Goal: Transaction & Acquisition: Download file/media

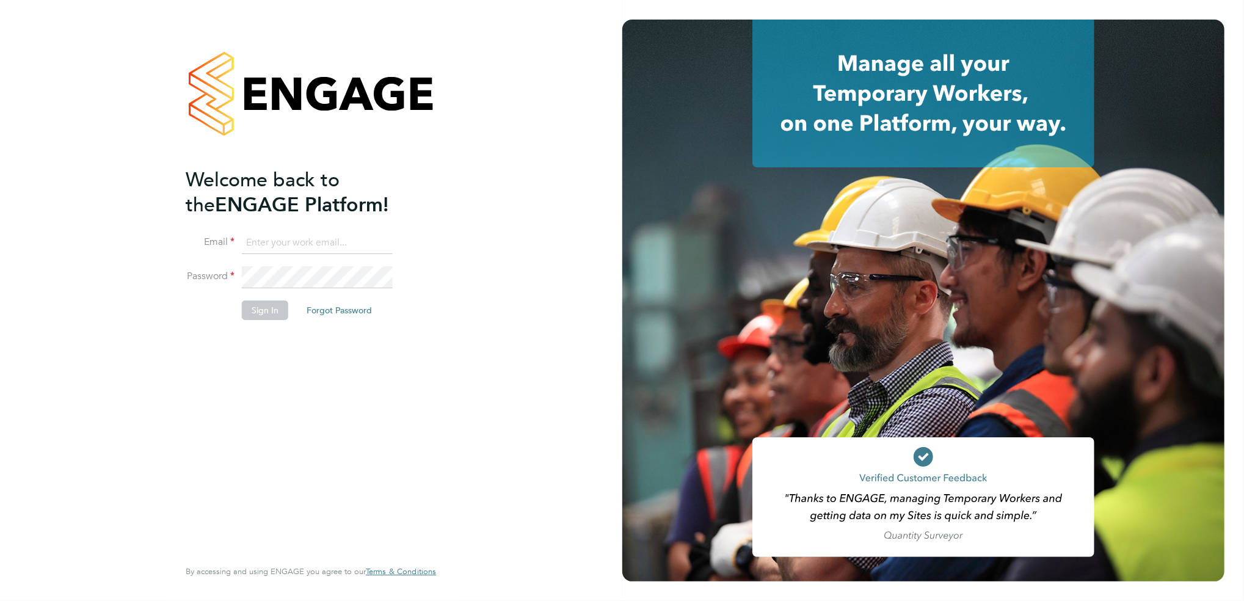
type input "[PERSON_NAME][EMAIL_ADDRESS][DOMAIN_NAME][PERSON_NAME]"
click at [277, 301] on button "Sign In" at bounding box center [265, 311] width 46 height 20
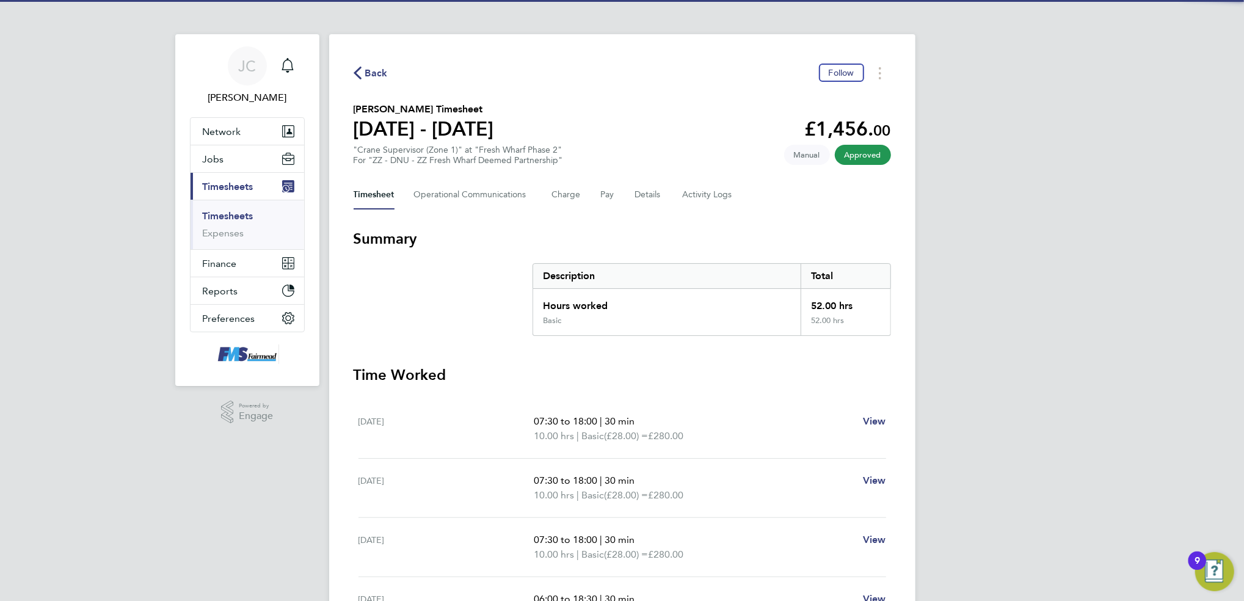
click at [363, 80] on button "Back" at bounding box center [371, 72] width 34 height 15
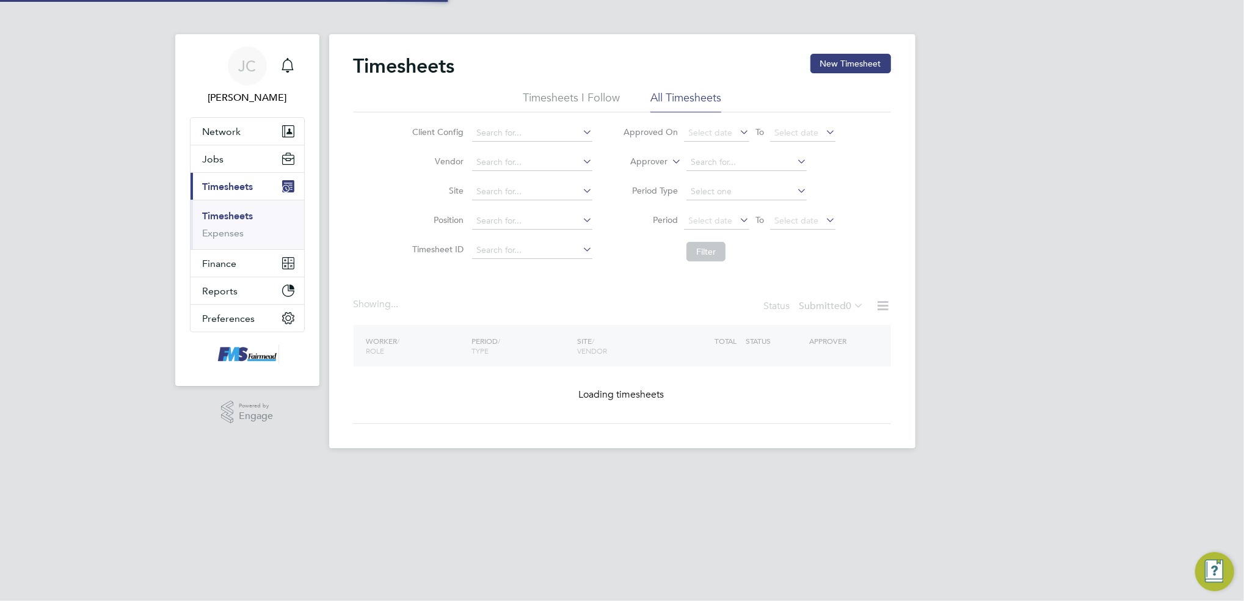
click at [979, 261] on div "[PERSON_NAME] Notifications Applications: Network Team Members Businesses Sites…" at bounding box center [622, 234] width 1244 height 468
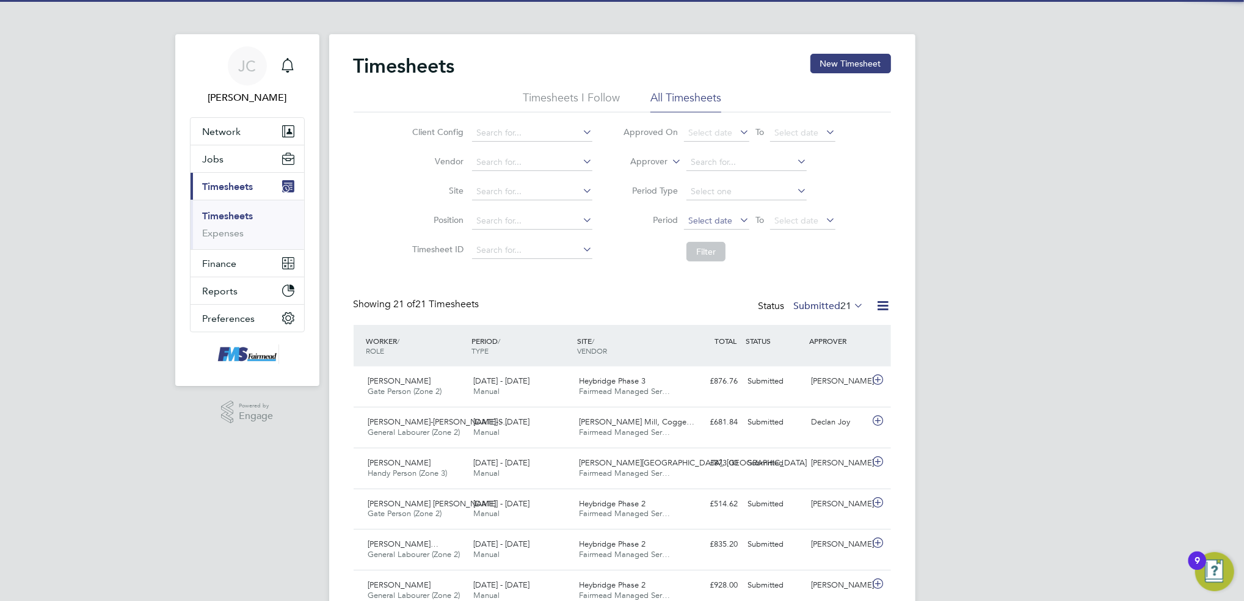
click at [721, 222] on span "Select date" at bounding box center [710, 220] width 44 height 11
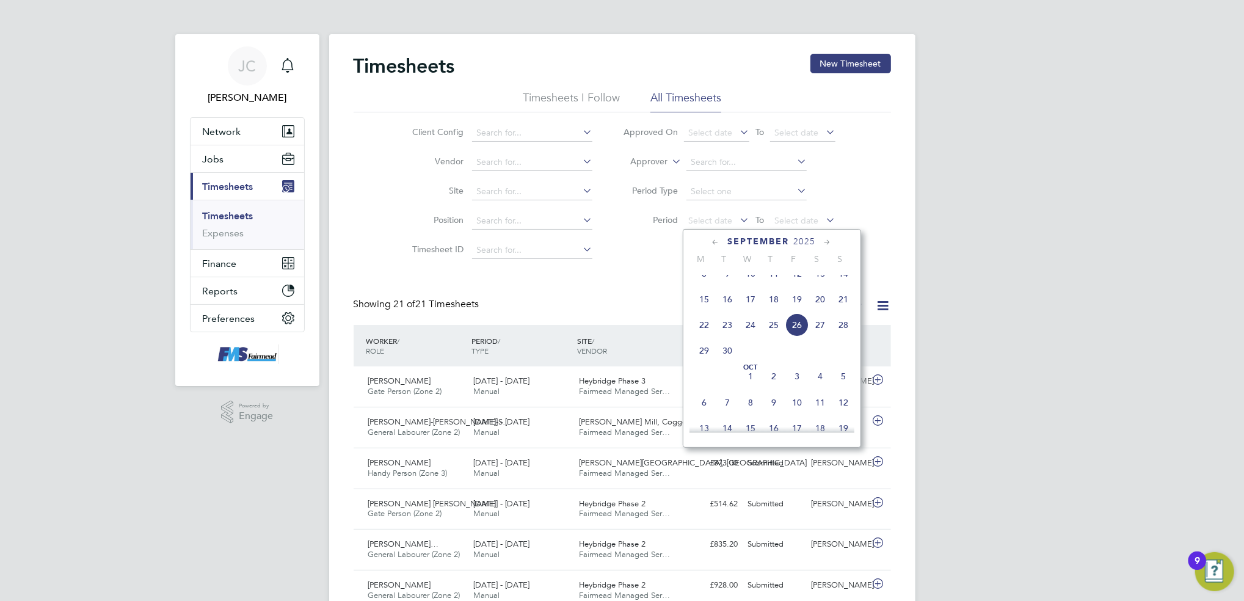
click at [704, 311] on span "15" at bounding box center [704, 299] width 23 height 23
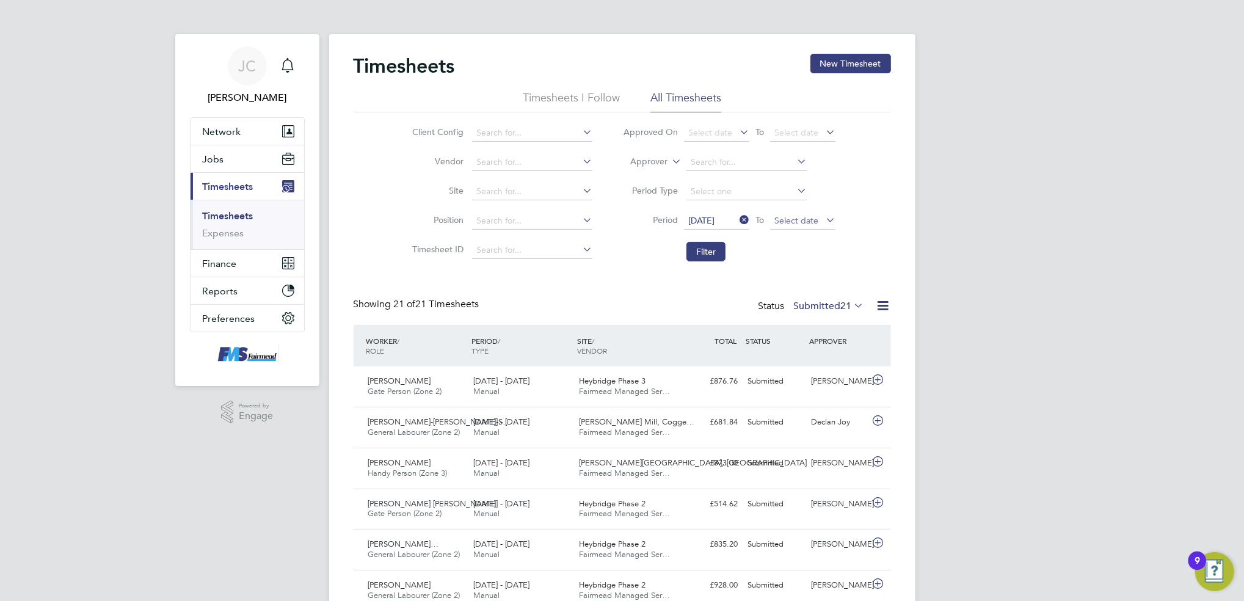
click at [812, 225] on span "Select date" at bounding box center [797, 220] width 44 height 11
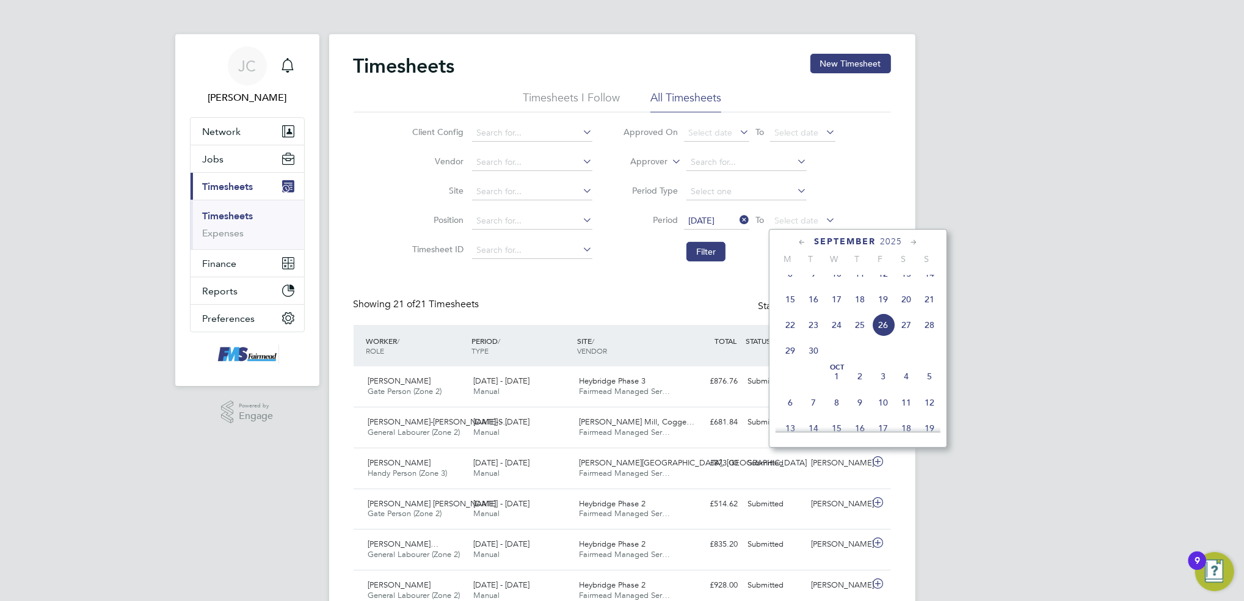
drag, startPoint x: 927, startPoint y: 310, endPoint x: 990, endPoint y: 296, distance: 63.7
click at [929, 310] on span "21" at bounding box center [929, 299] width 23 height 23
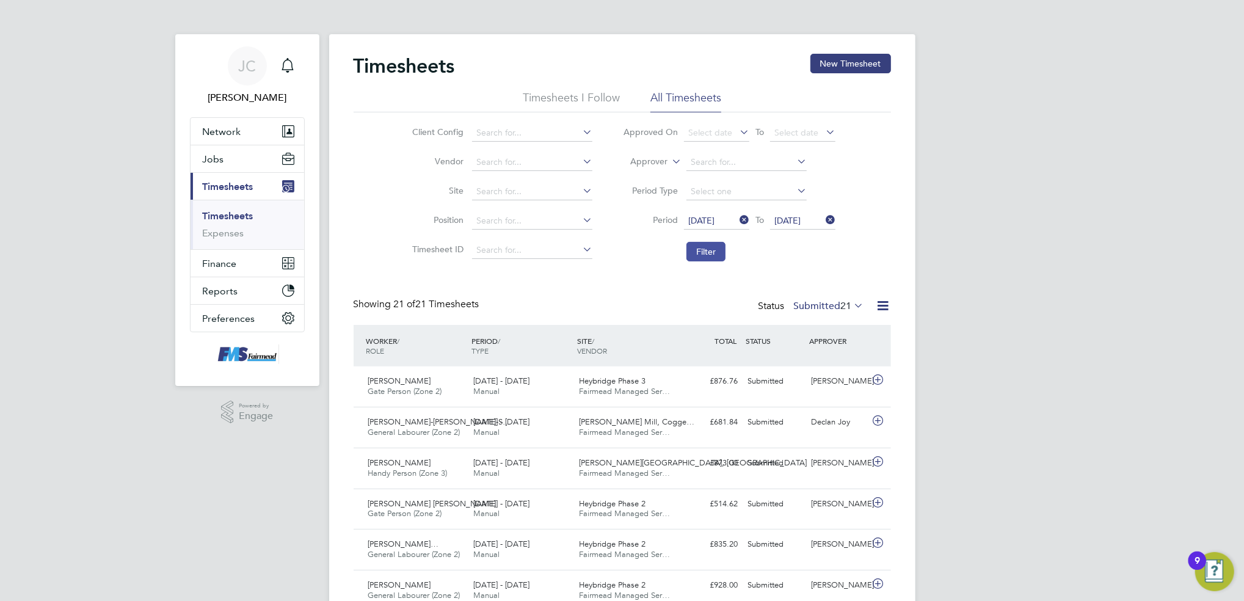
click at [708, 249] on button "Filter" at bounding box center [706, 252] width 39 height 20
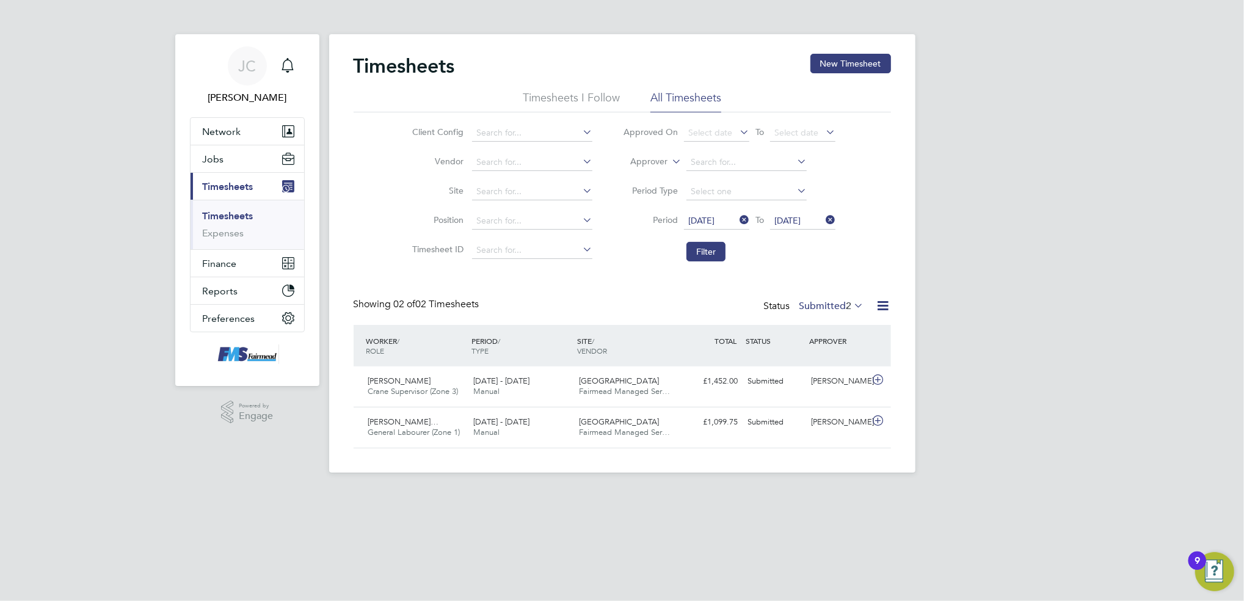
click at [836, 303] on label "Submitted 2" at bounding box center [832, 306] width 65 height 12
click at [843, 380] on li "Approved" at bounding box center [825, 378] width 56 height 17
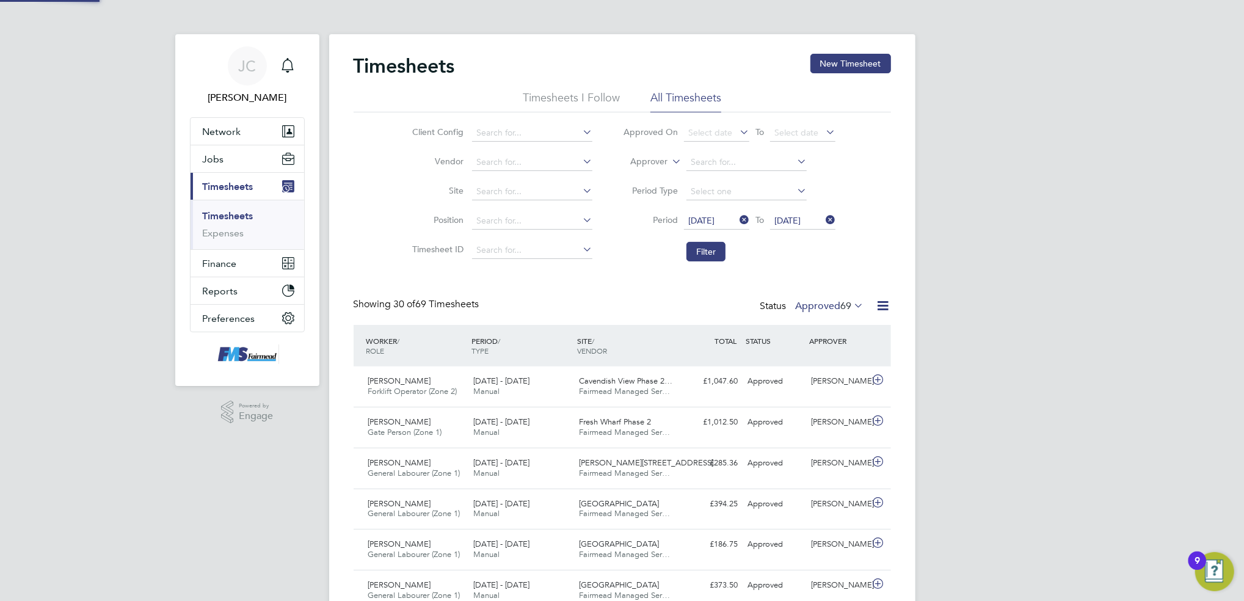
click at [884, 305] on icon at bounding box center [883, 305] width 15 height 15
click at [828, 356] on li "Download Timesheets Report" at bounding box center [807, 359] width 162 height 17
drag, startPoint x: 1042, startPoint y: 379, endPoint x: 950, endPoint y: 374, distance: 92.4
click at [722, 259] on button "Filter" at bounding box center [706, 252] width 39 height 20
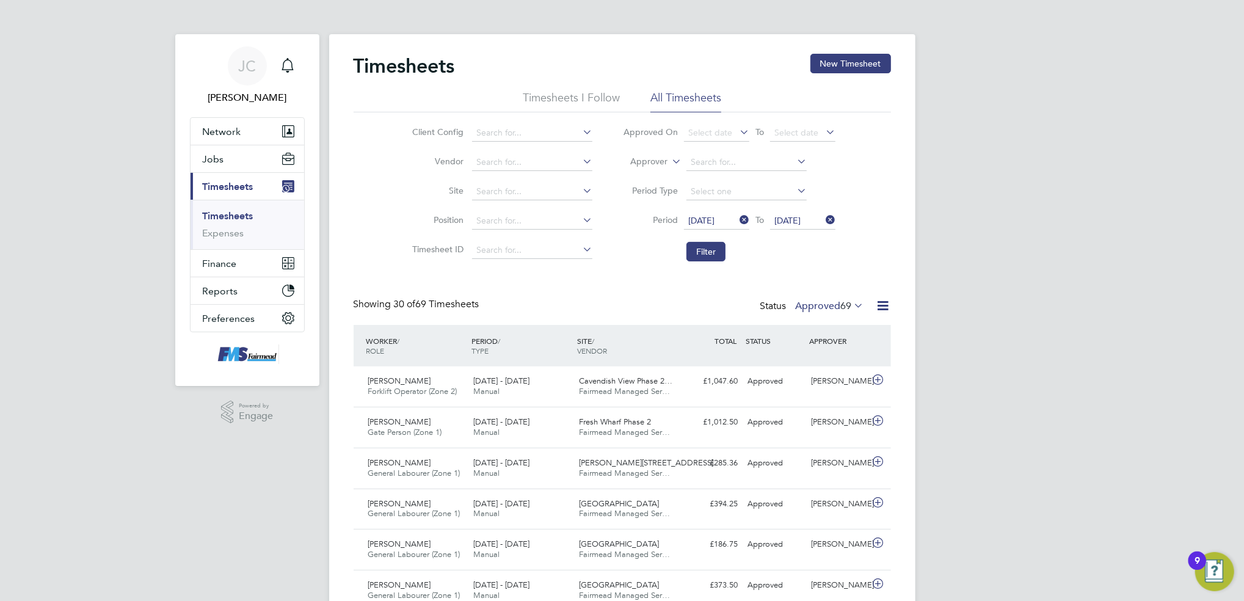
scroll to position [31, 106]
click at [852, 312] on icon at bounding box center [852, 305] width 0 height 17
click at [884, 307] on icon at bounding box center [883, 305] width 15 height 15
click at [826, 356] on li "Download Timesheets Report" at bounding box center [807, 359] width 162 height 17
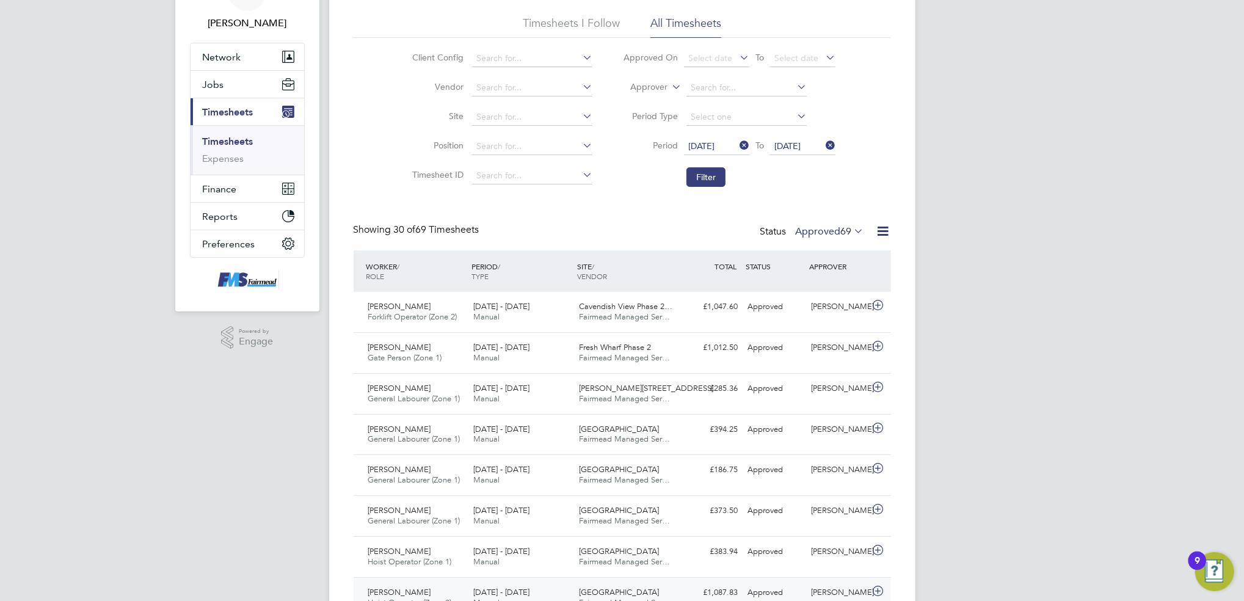
scroll to position [81, 0]
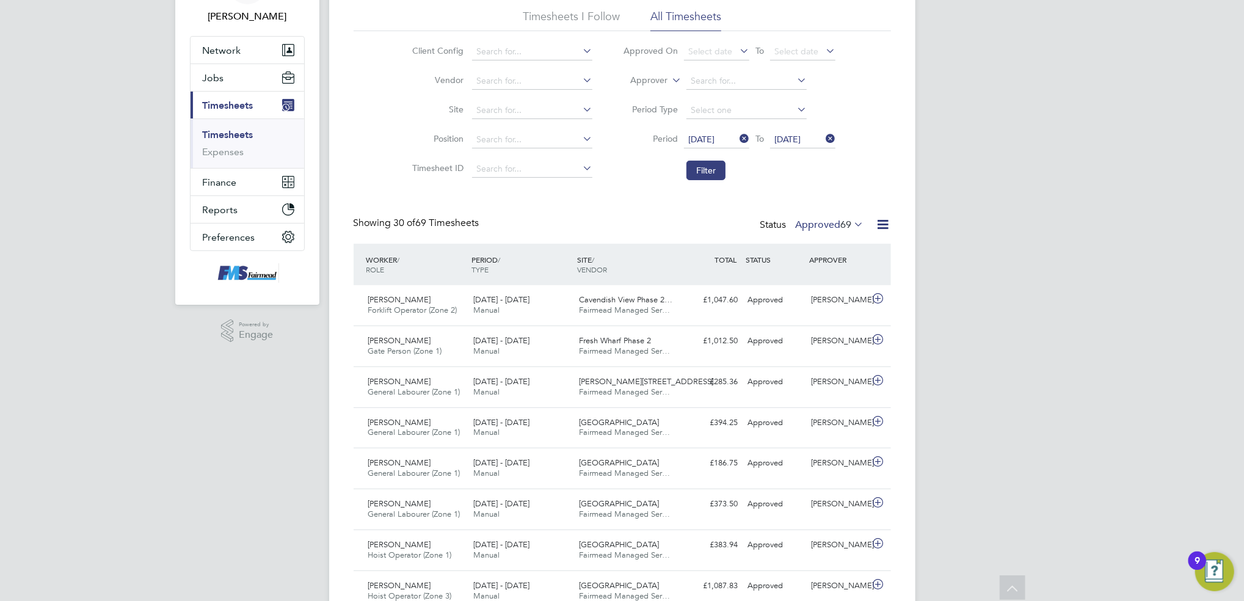
click at [817, 220] on label "Approved 69" at bounding box center [830, 225] width 68 height 12
click at [834, 281] on li "Submitted" at bounding box center [823, 280] width 56 height 17
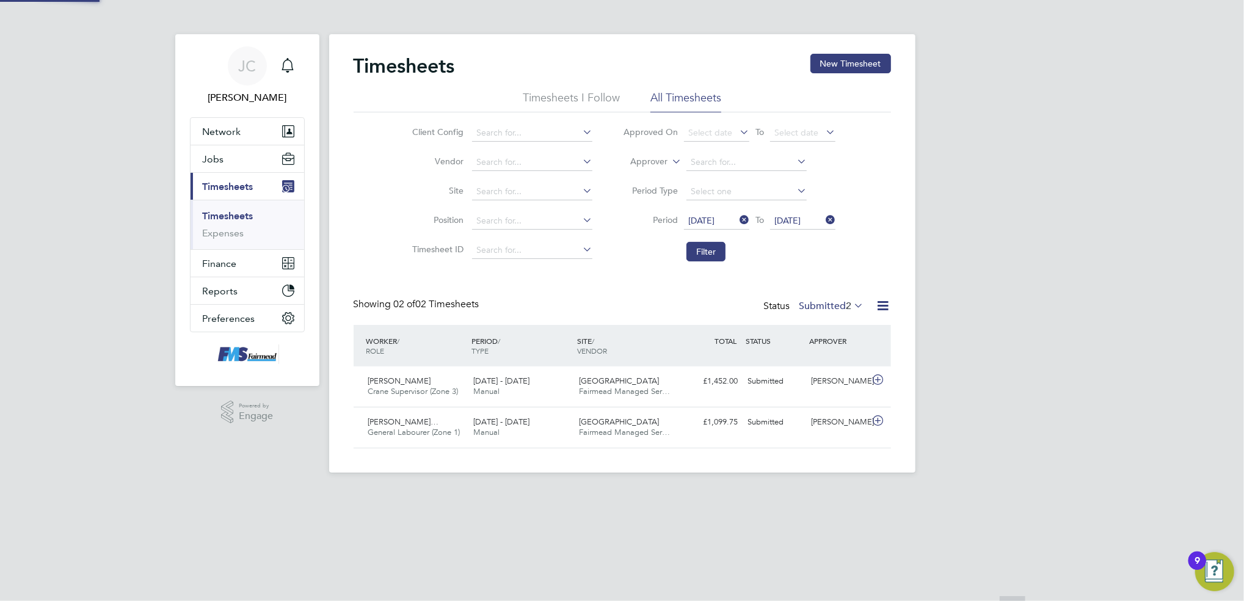
scroll to position [31, 106]
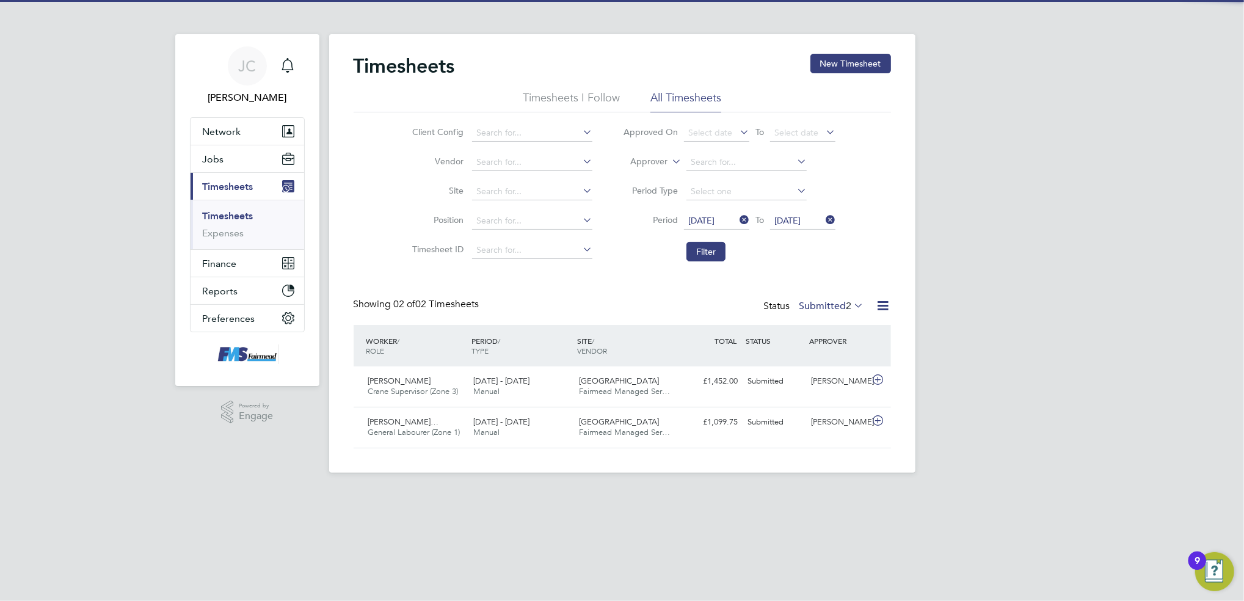
click at [971, 306] on div "[PERSON_NAME] Notifications Applications: Network Team Members Businesses Sites…" at bounding box center [622, 246] width 1244 height 492
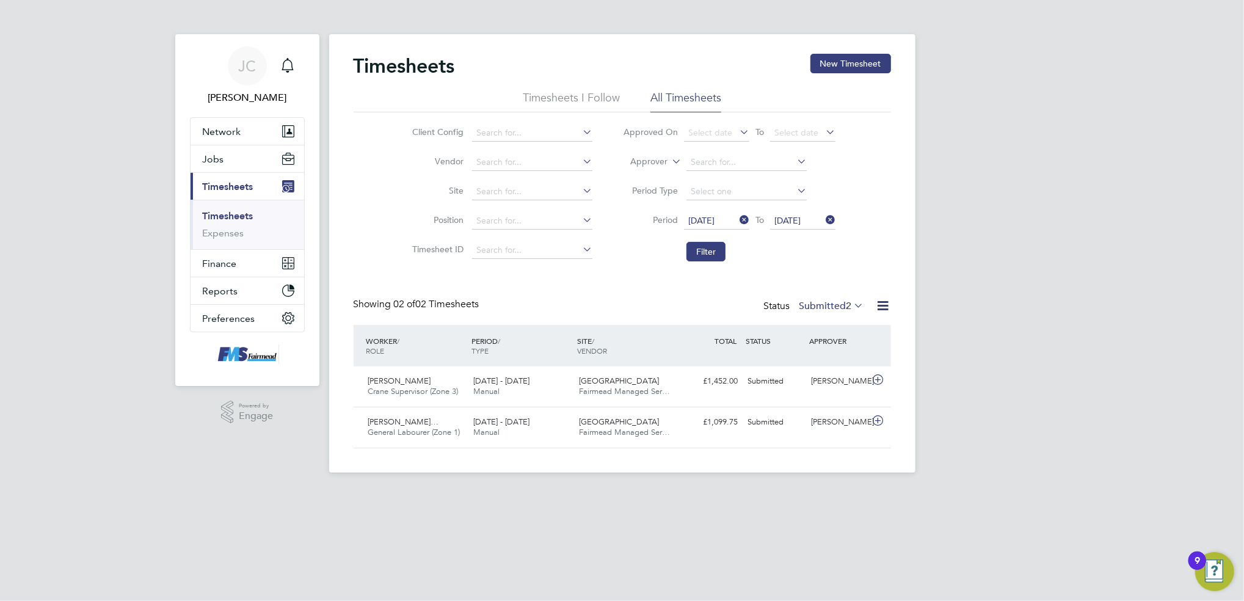
drag, startPoint x: 826, startPoint y: 310, endPoint x: 834, endPoint y: 327, distance: 19.7
click at [826, 309] on label "Submitted 2" at bounding box center [832, 306] width 65 height 12
click at [828, 384] on li "Approved" at bounding box center [825, 378] width 56 height 17
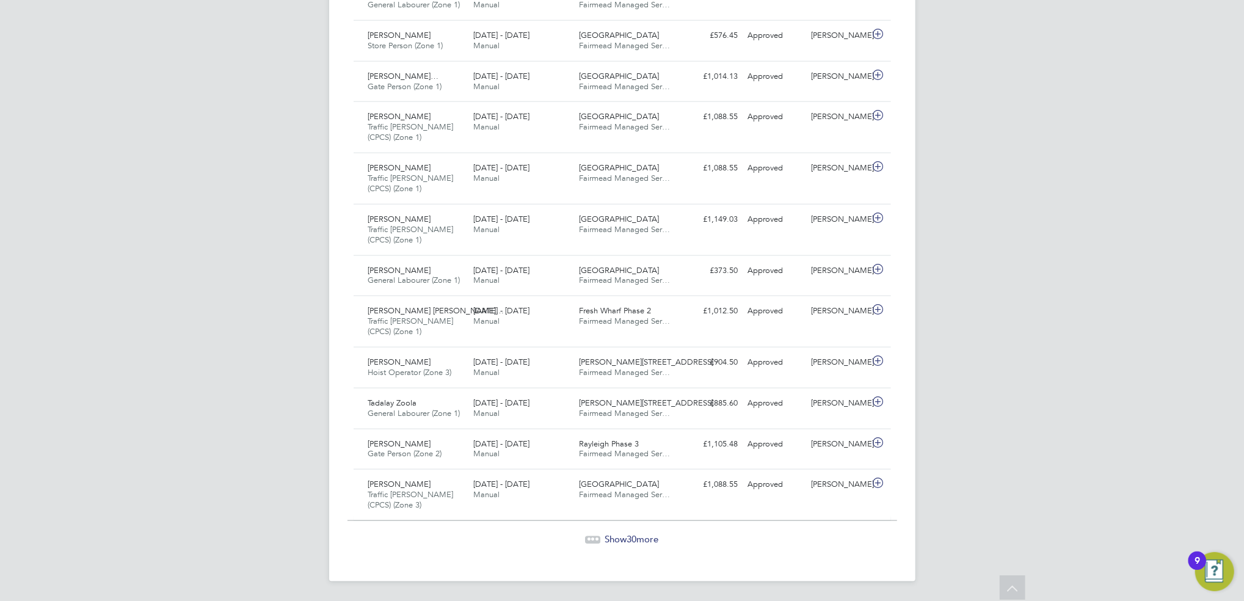
click at [618, 545] on div "Show 30 more" at bounding box center [623, 539] width 550 height 12
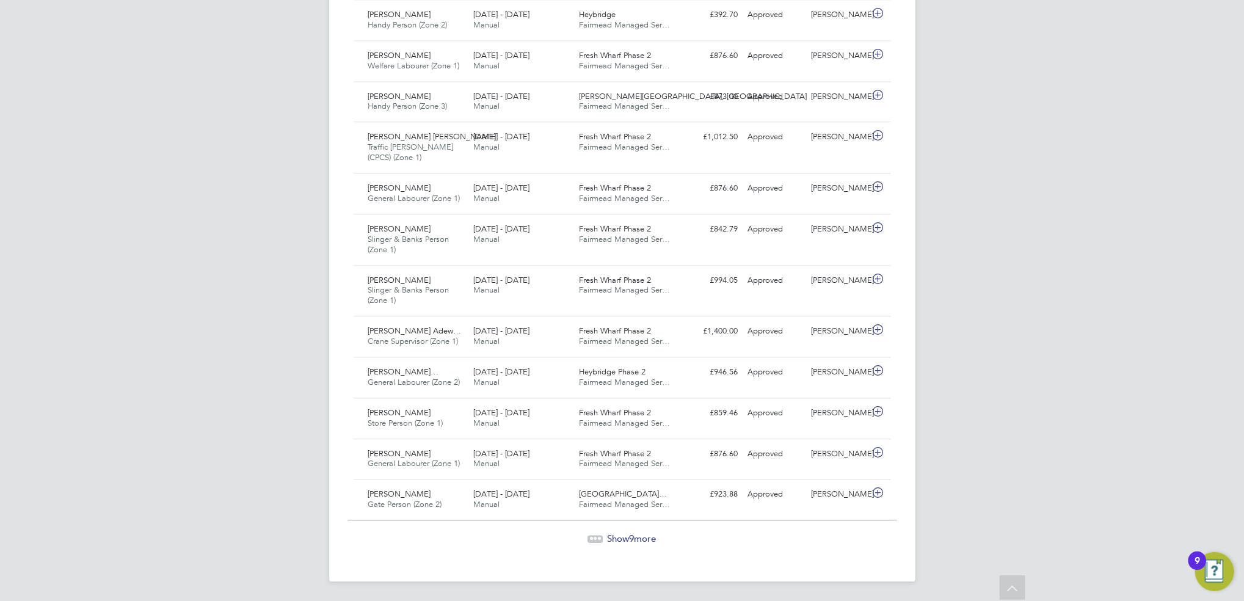
click at [622, 538] on span "Show 9 more" at bounding box center [632, 539] width 49 height 12
